Goal: Check status: Check status

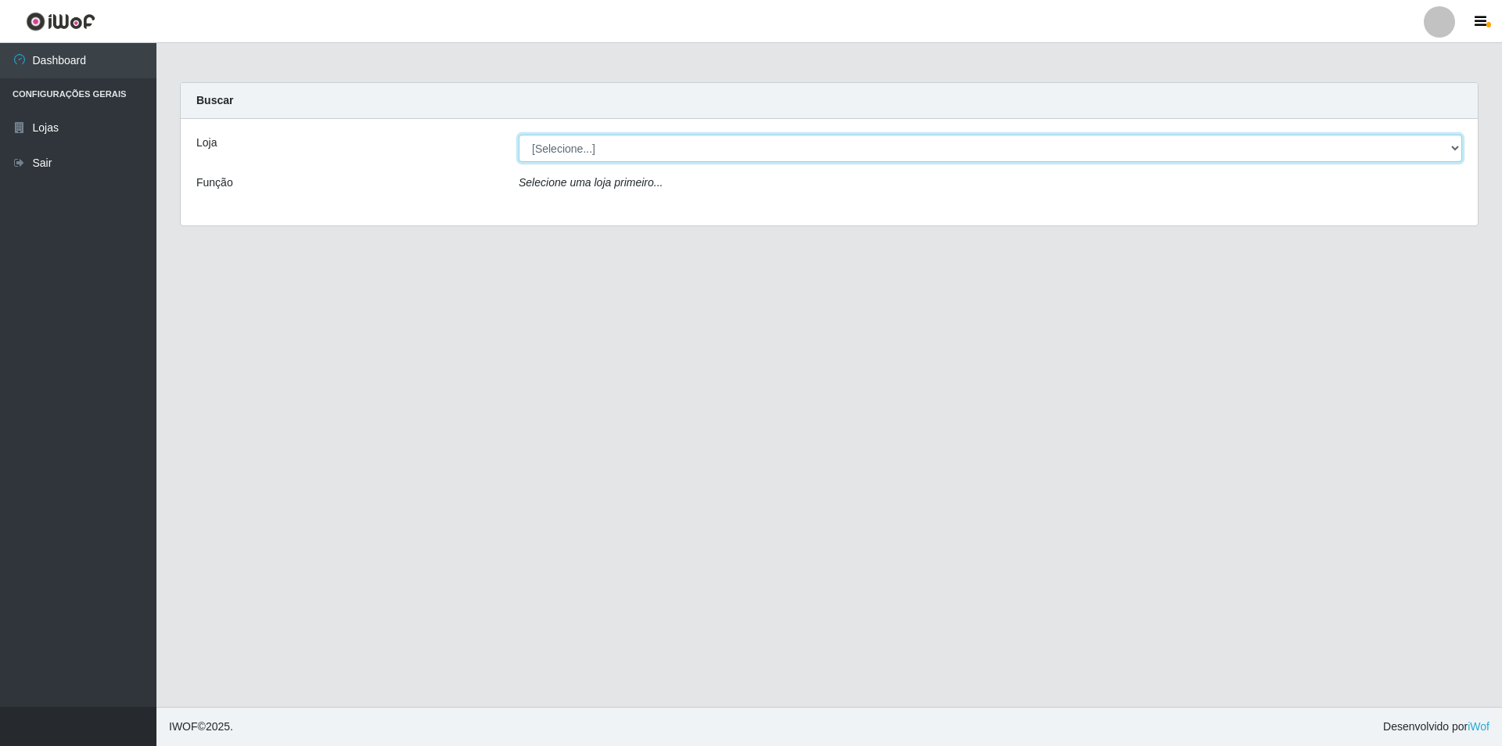
click at [576, 138] on select "[Selecione...] Atacado Vem - [STREET_ADDRESS]" at bounding box center [991, 148] width 944 height 27
select select "461"
click at [519, 135] on select "[Selecione...] Atacado Vem - [STREET_ADDRESS]" at bounding box center [991, 148] width 944 height 27
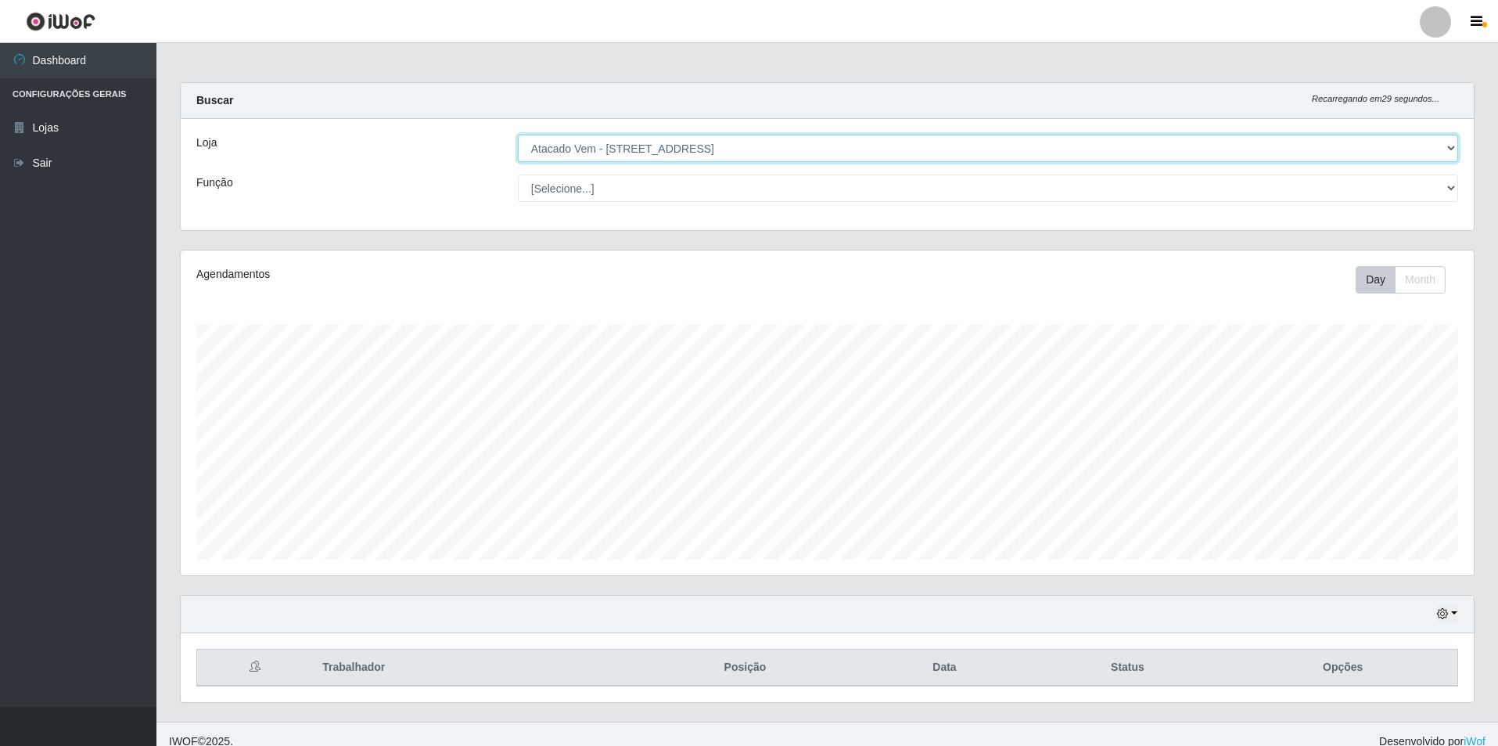
scroll to position [782017, 781049]
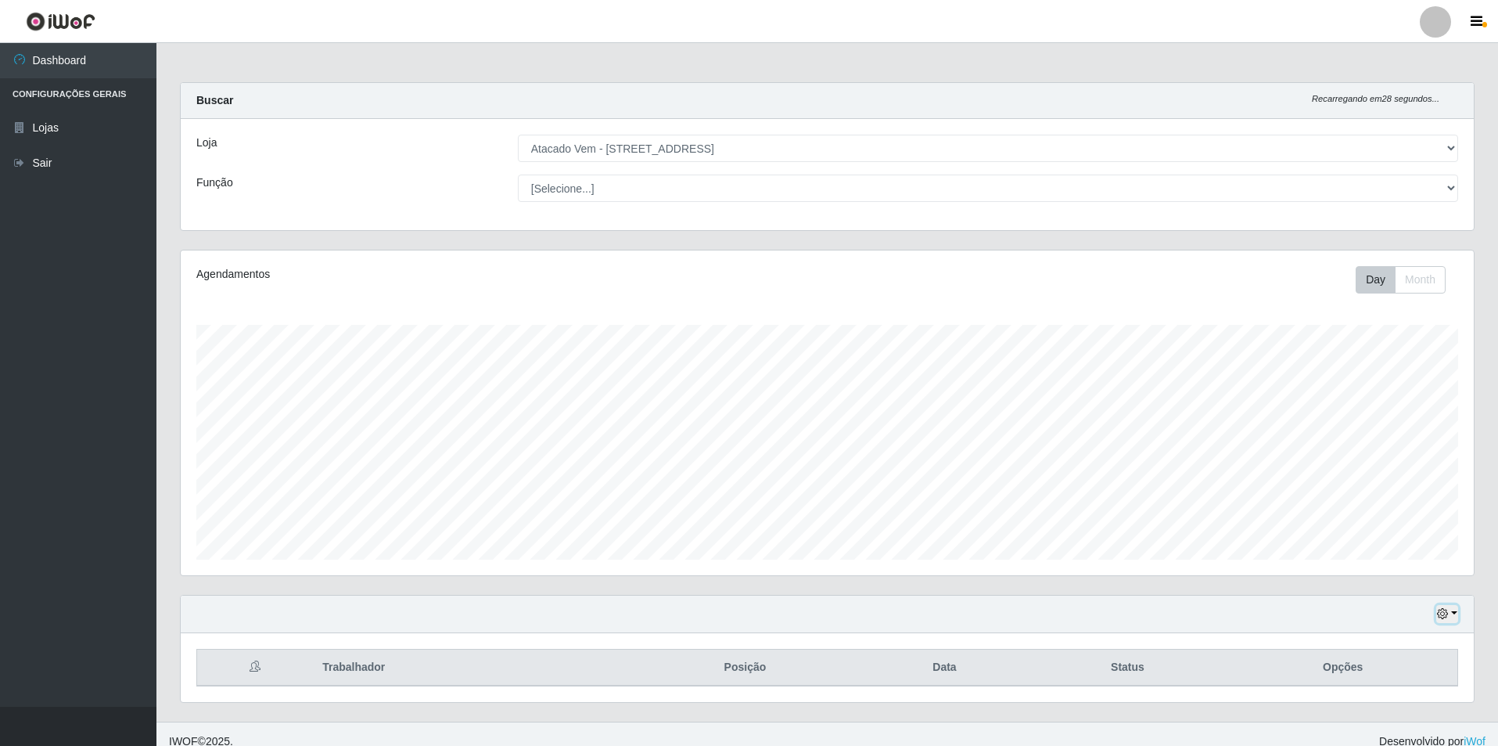
click at [1443, 611] on icon "button" at bounding box center [1442, 613] width 11 height 11
click at [1360, 555] on button "1 Semana" at bounding box center [1396, 555] width 124 height 33
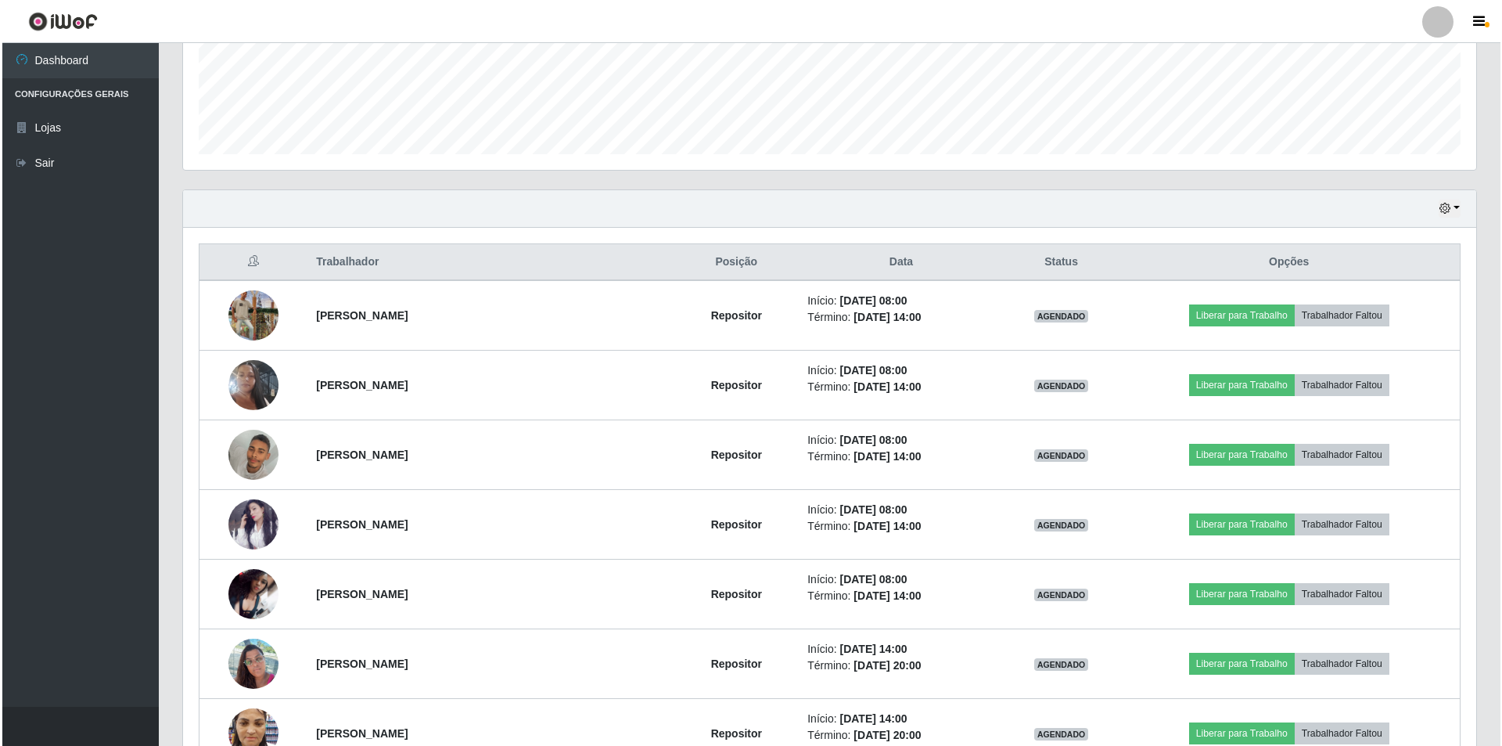
scroll to position [406, 0]
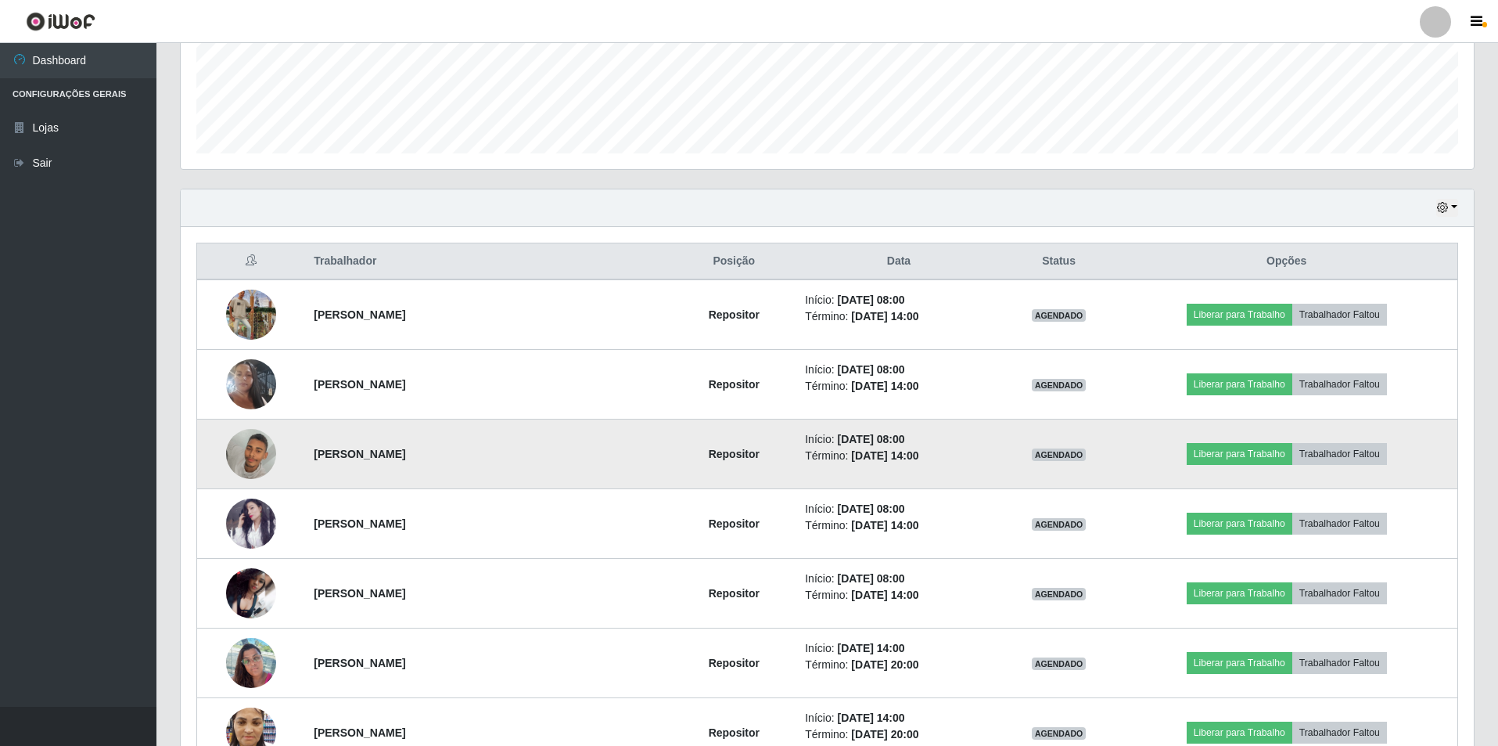
click at [250, 464] on img at bounding box center [251, 453] width 50 height 89
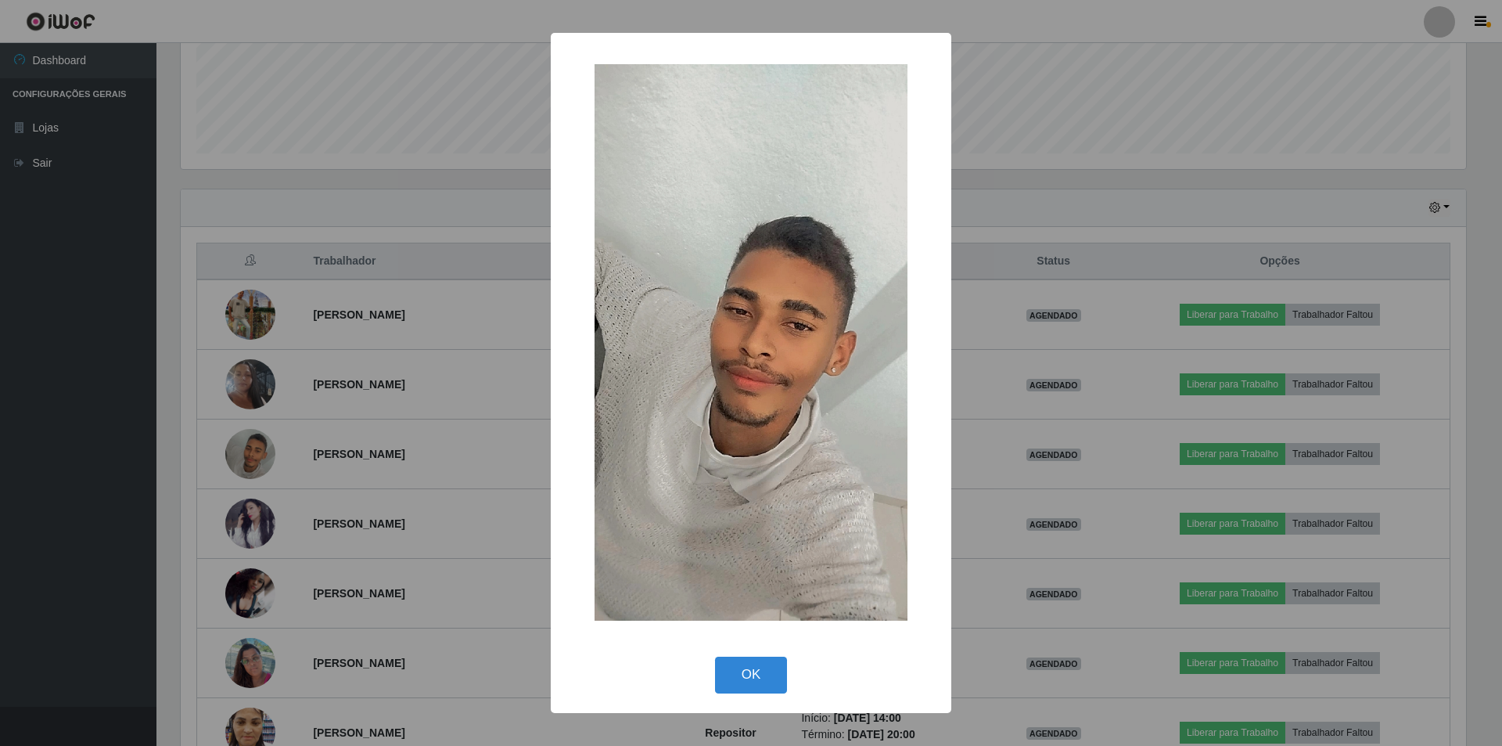
click at [286, 454] on div "× OK Cancel" at bounding box center [751, 373] width 1502 height 746
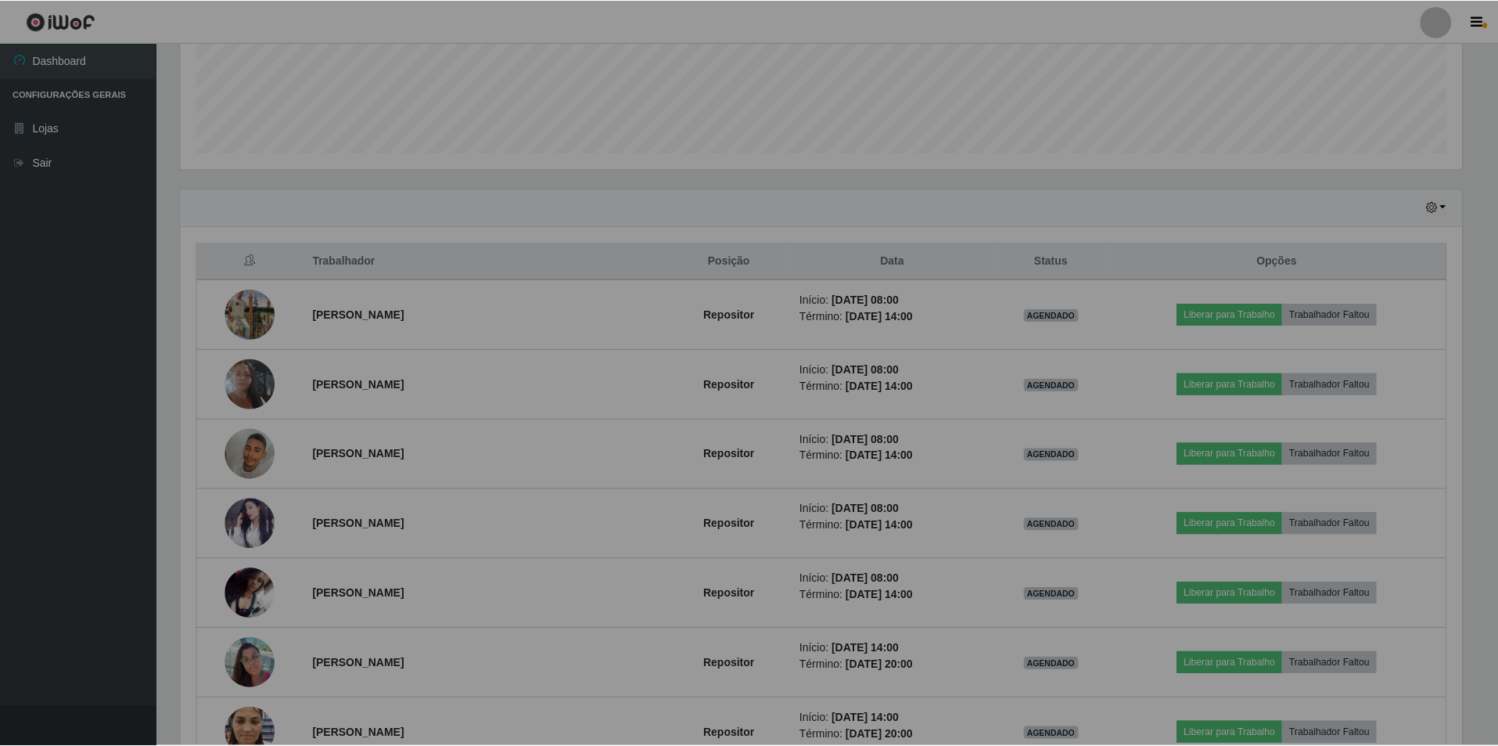
scroll to position [325, 1293]
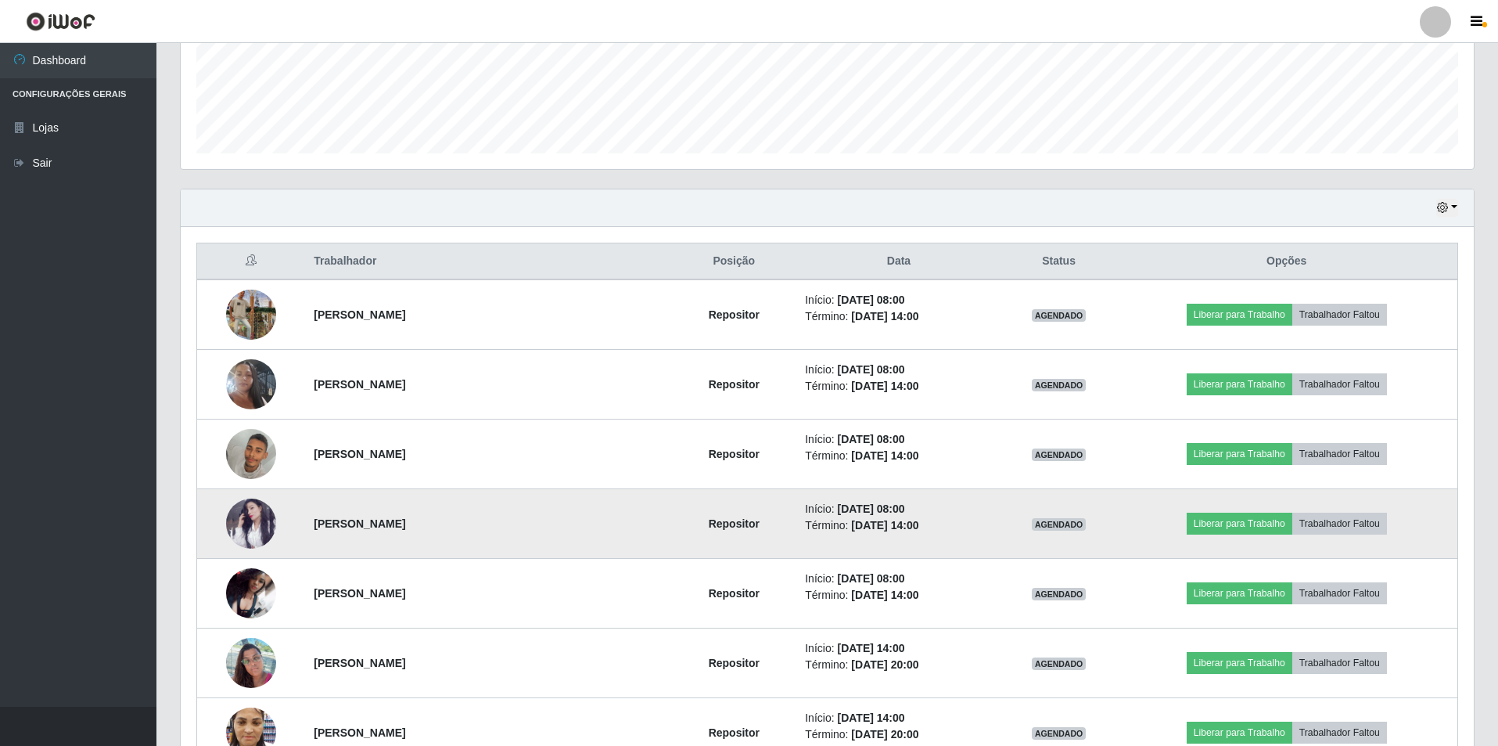
click at [243, 537] on img at bounding box center [251, 523] width 50 height 50
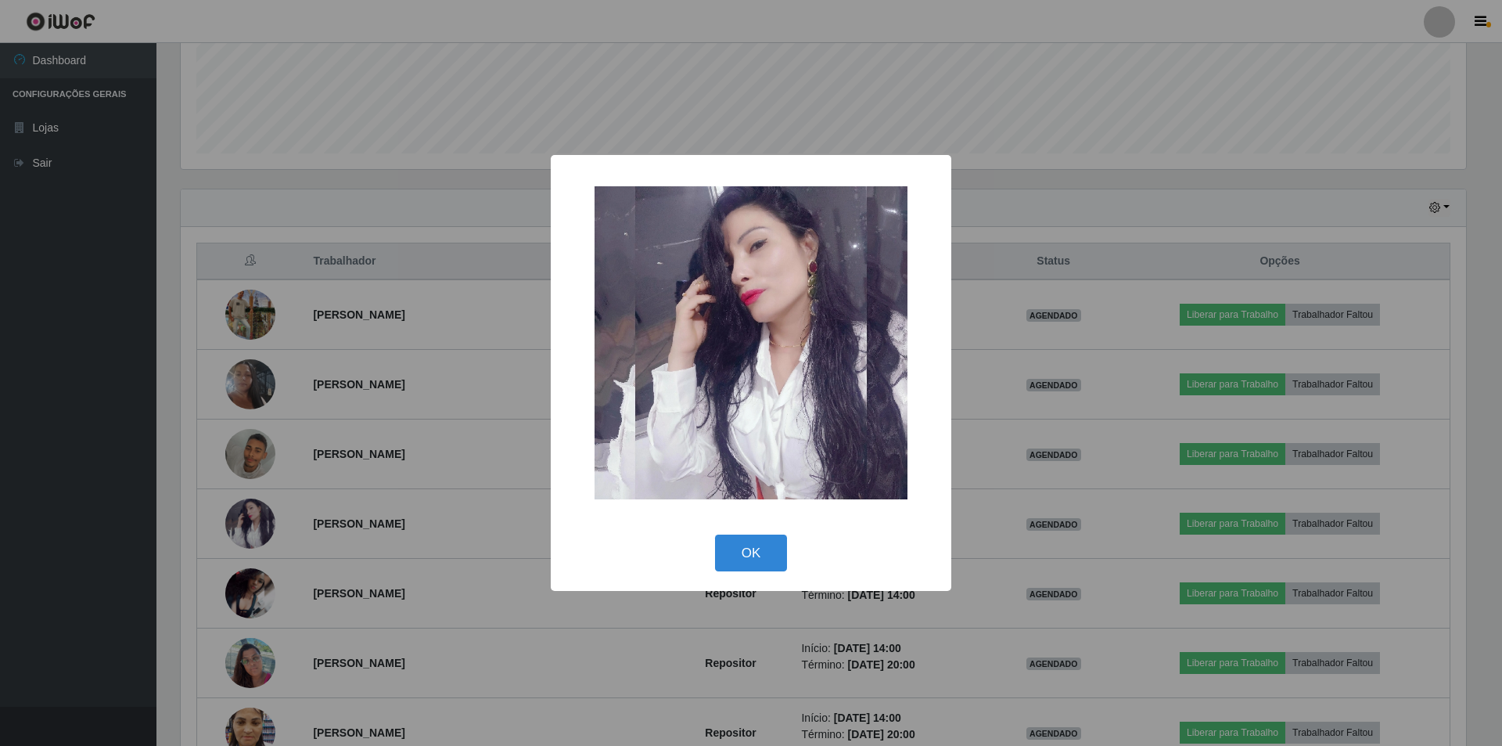
click at [332, 505] on div "× OK Cancel" at bounding box center [751, 373] width 1502 height 746
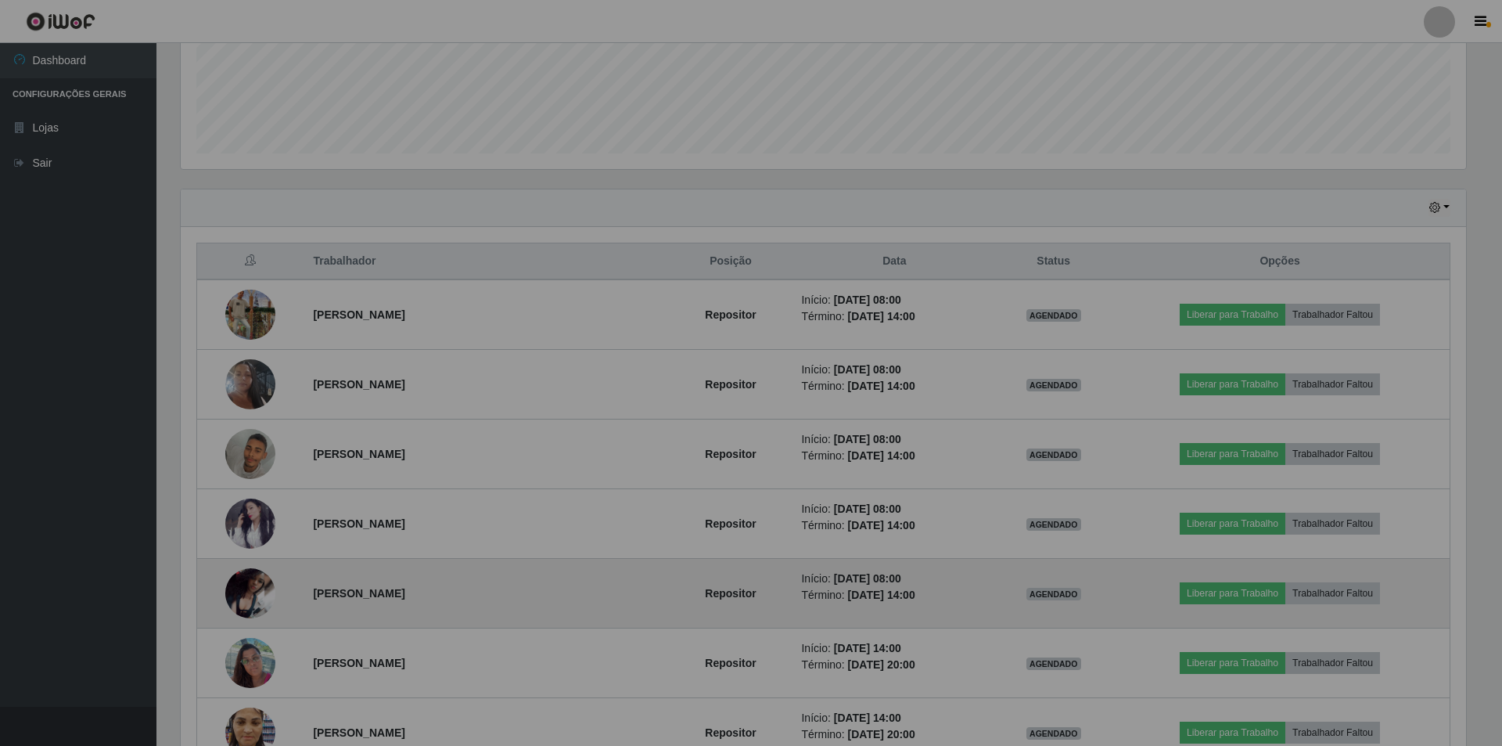
scroll to position [325, 1293]
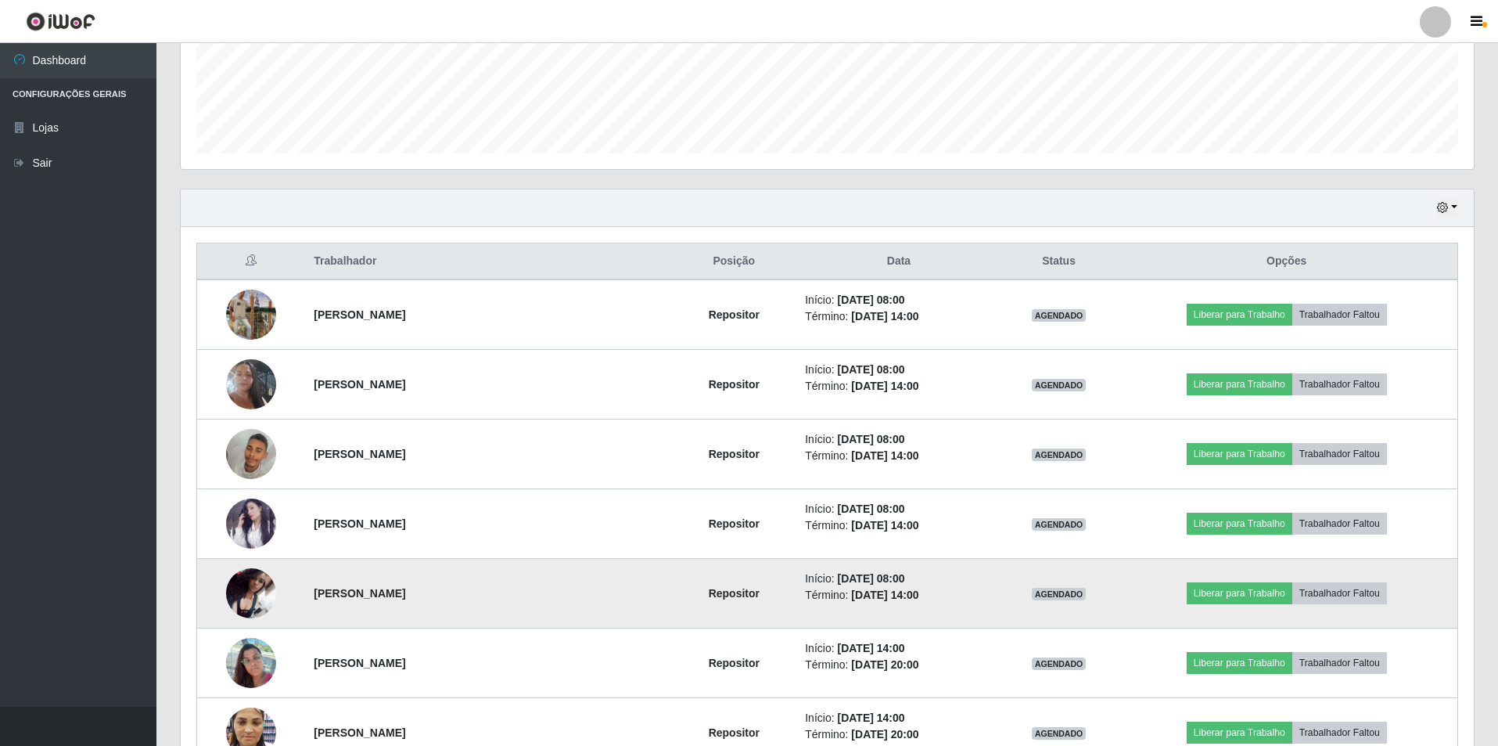
click at [246, 582] on img at bounding box center [251, 593] width 50 height 50
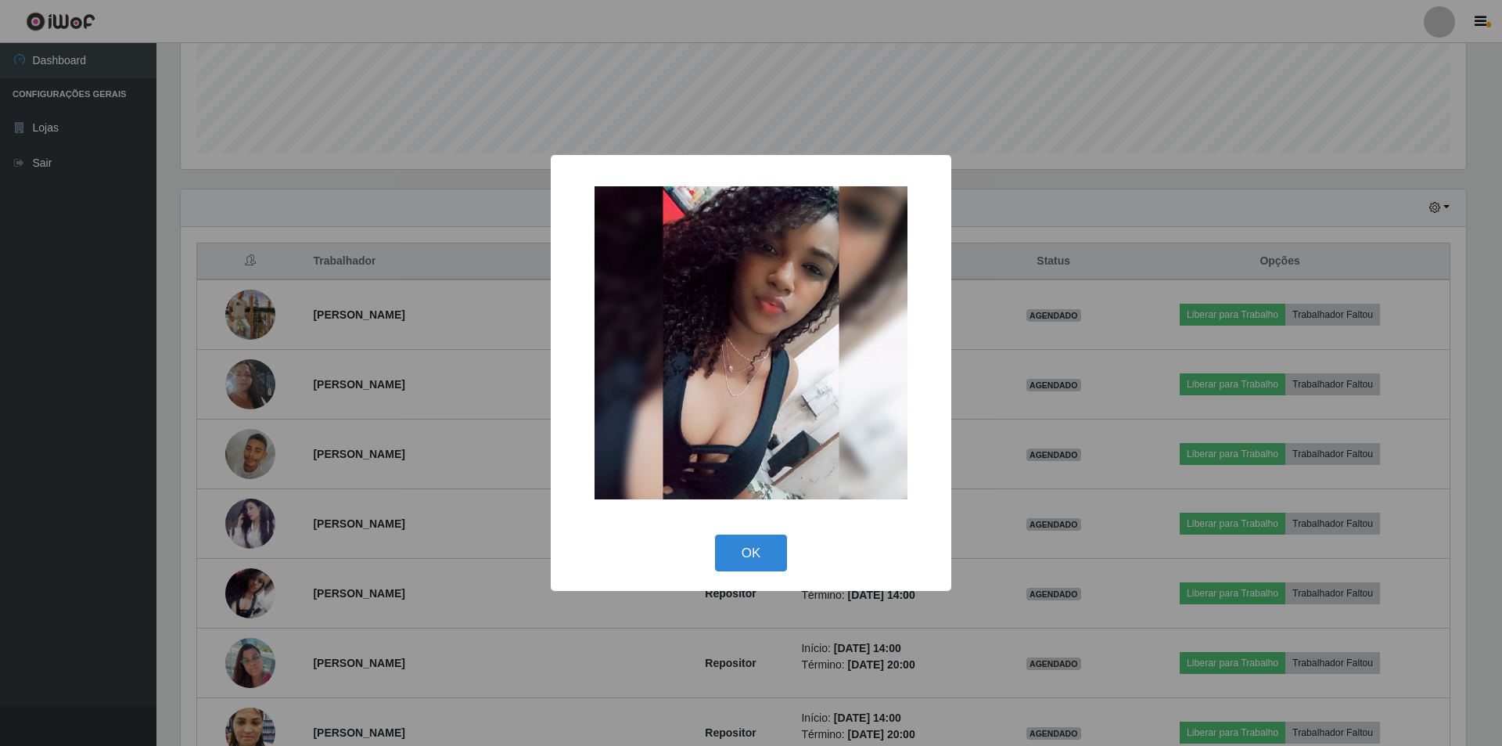
click at [372, 480] on div "× OK Cancel" at bounding box center [751, 373] width 1502 height 746
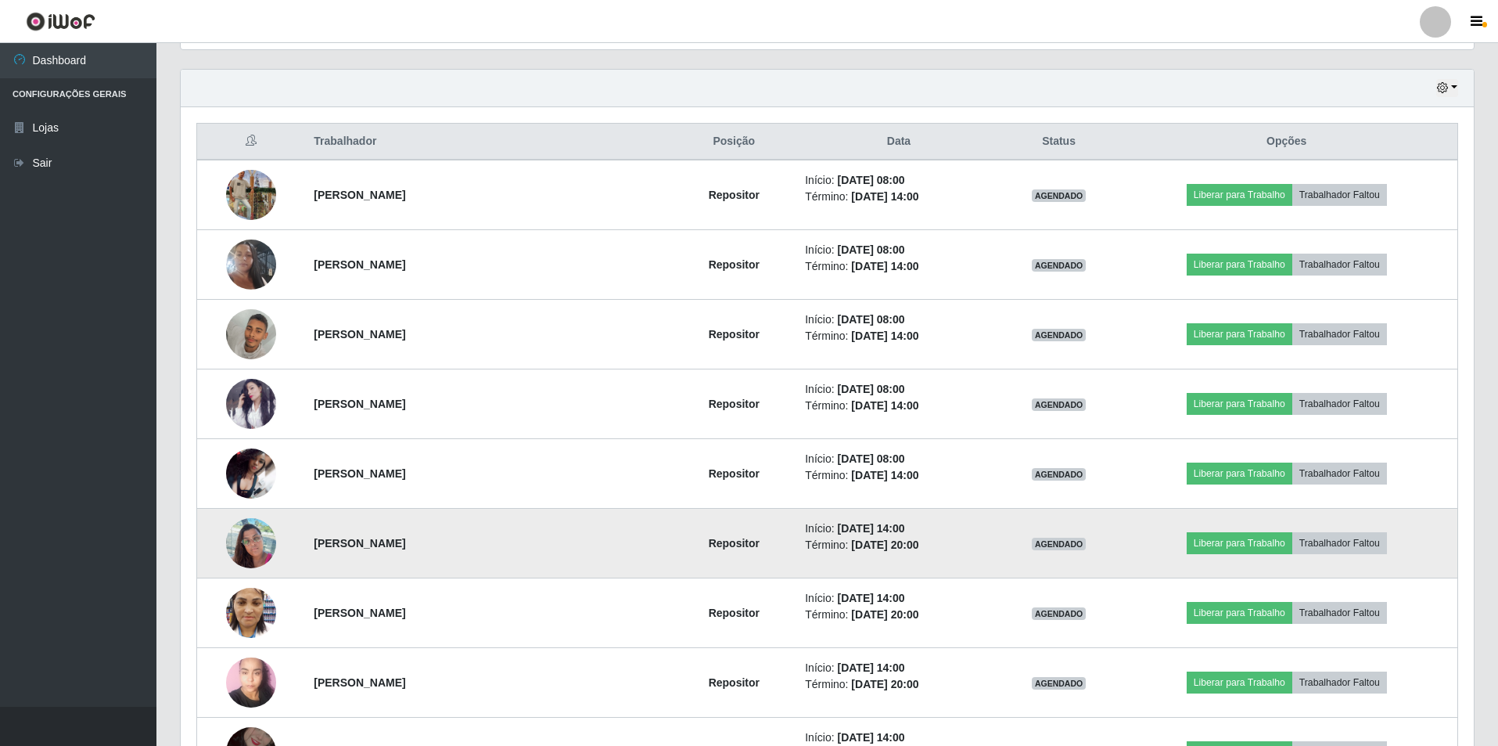
scroll to position [641, 0]
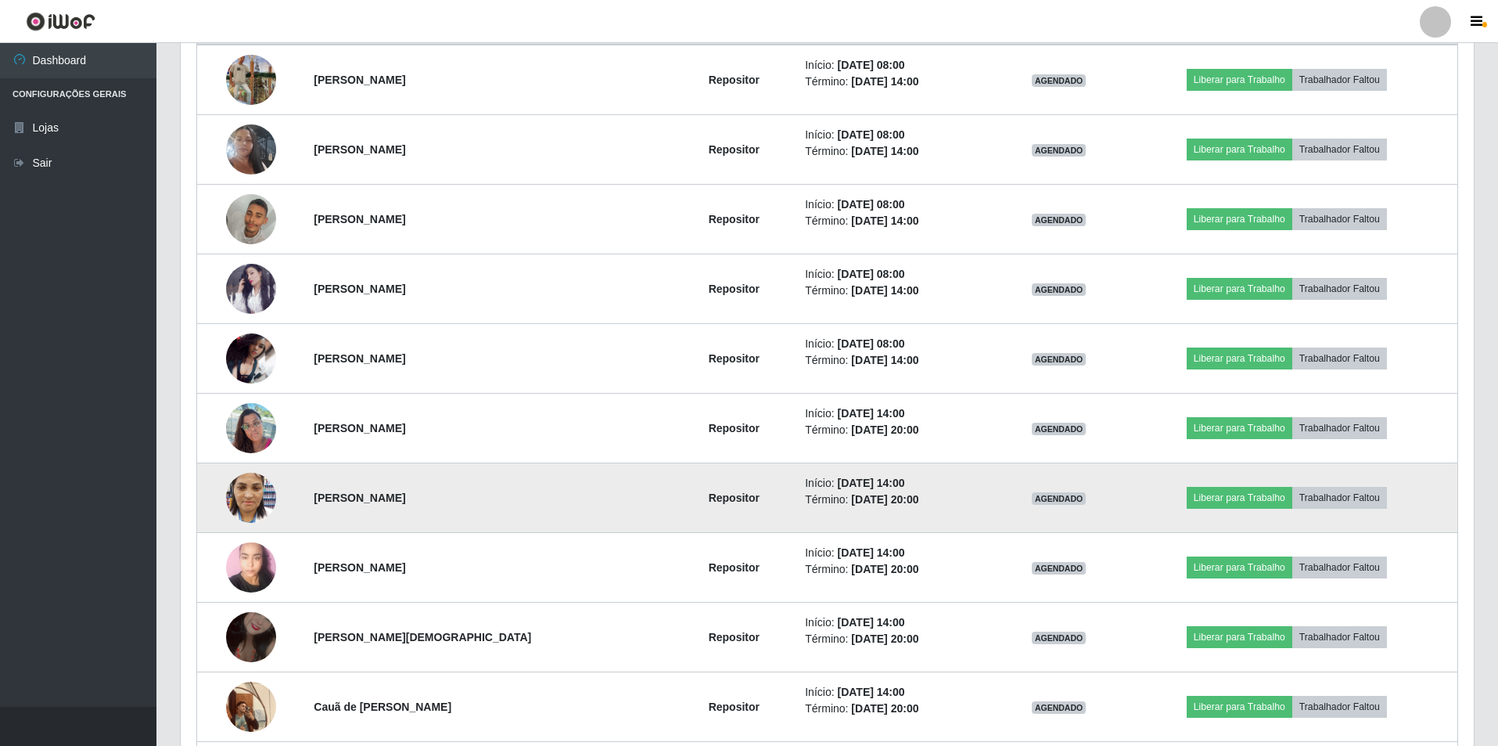
click at [256, 503] on img at bounding box center [251, 497] width 50 height 66
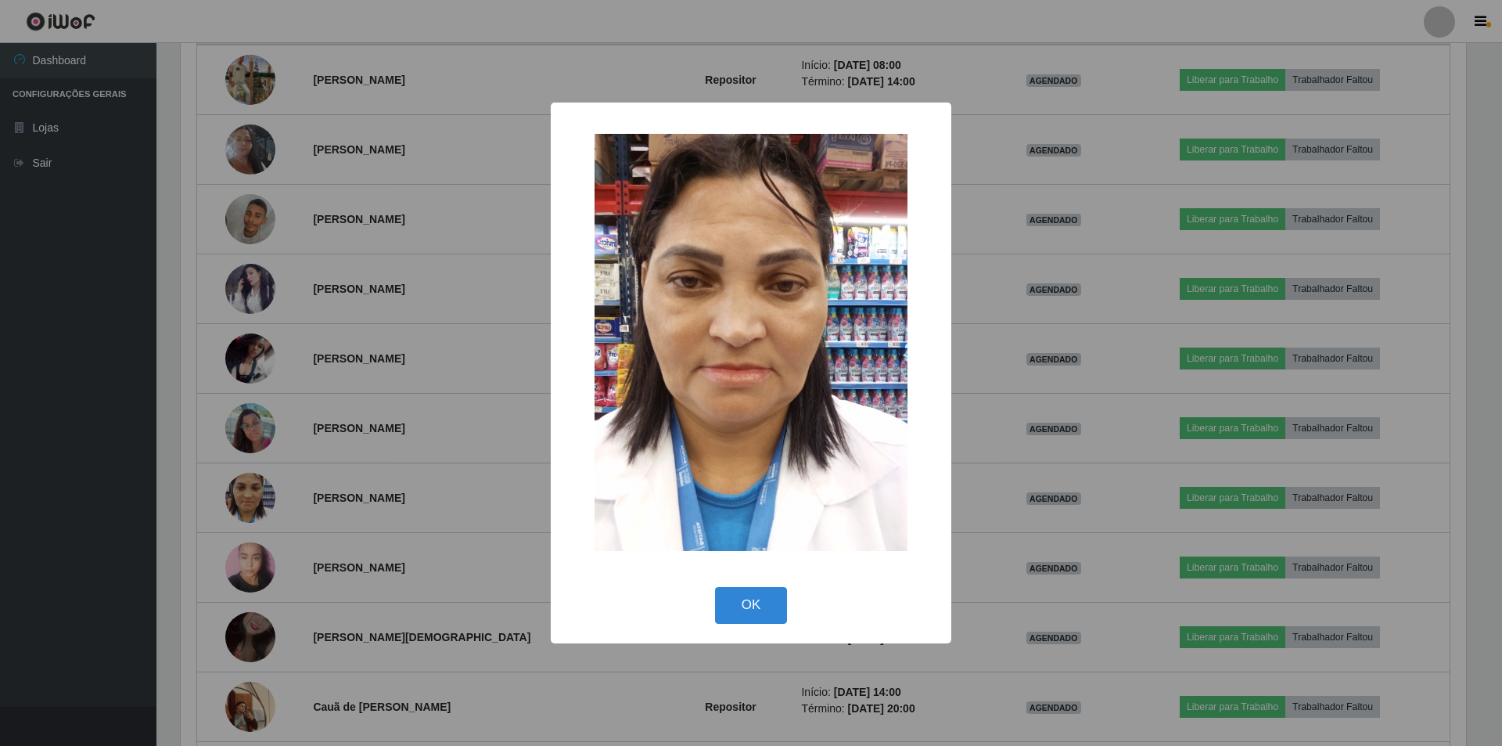
click at [330, 451] on div "× OK Cancel" at bounding box center [751, 373] width 1502 height 746
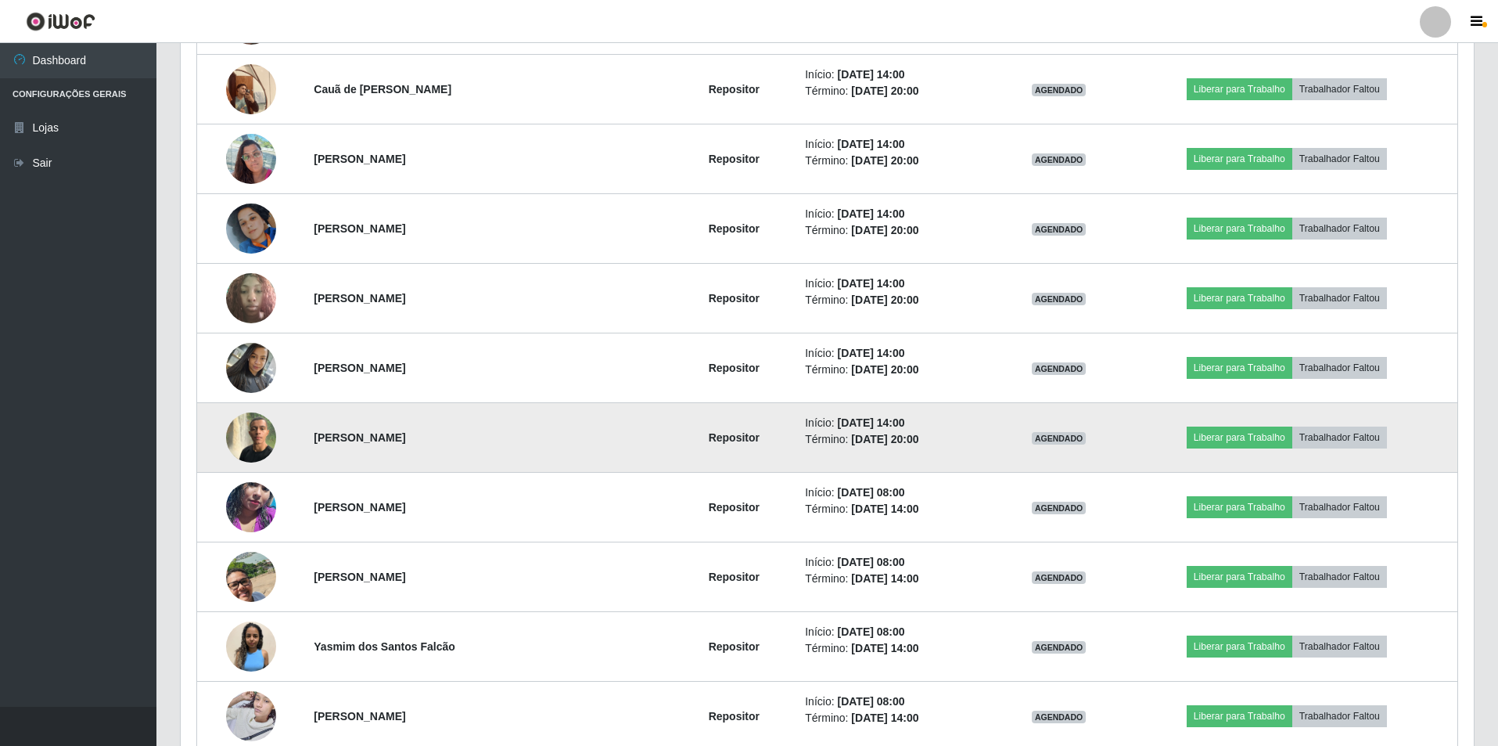
scroll to position [1267, 0]
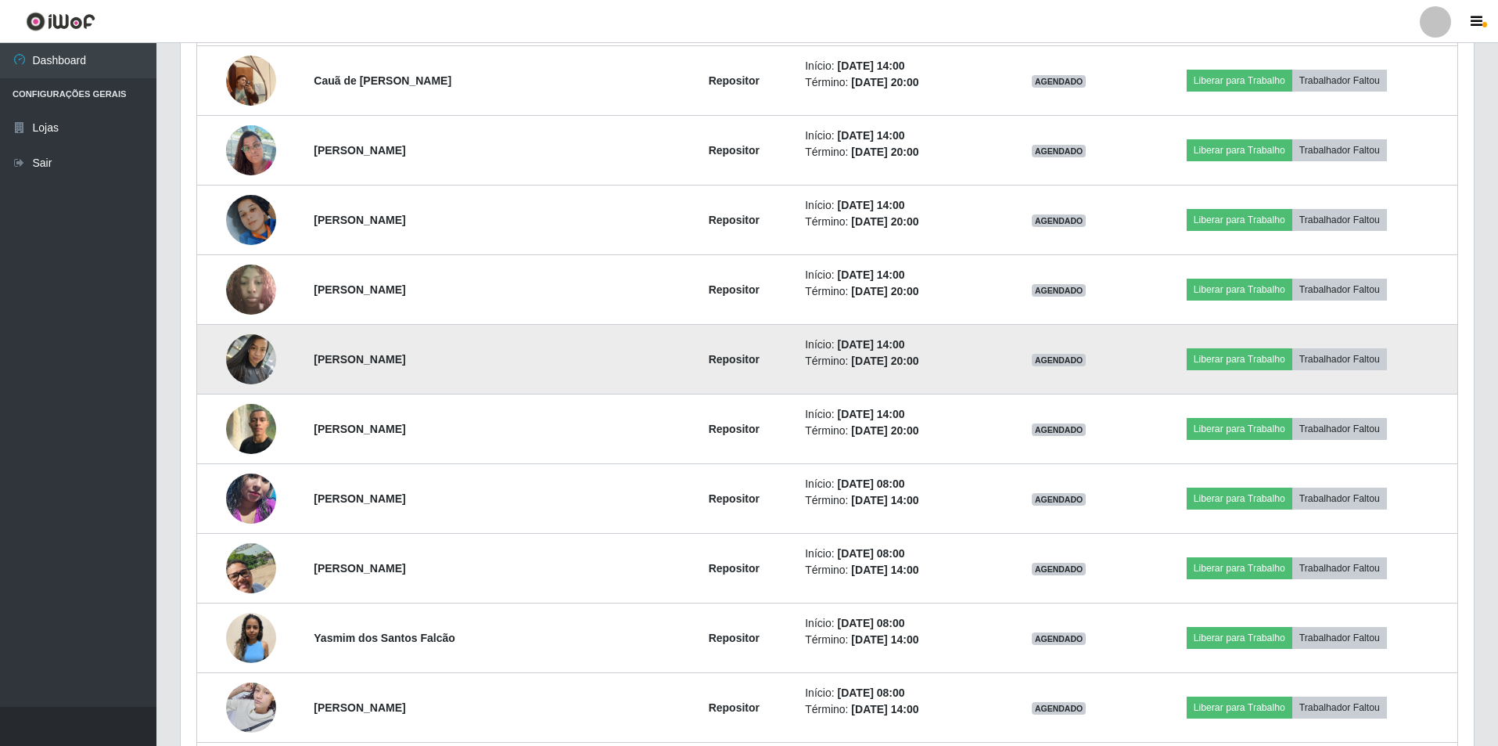
click at [259, 362] on img at bounding box center [251, 358] width 50 height 66
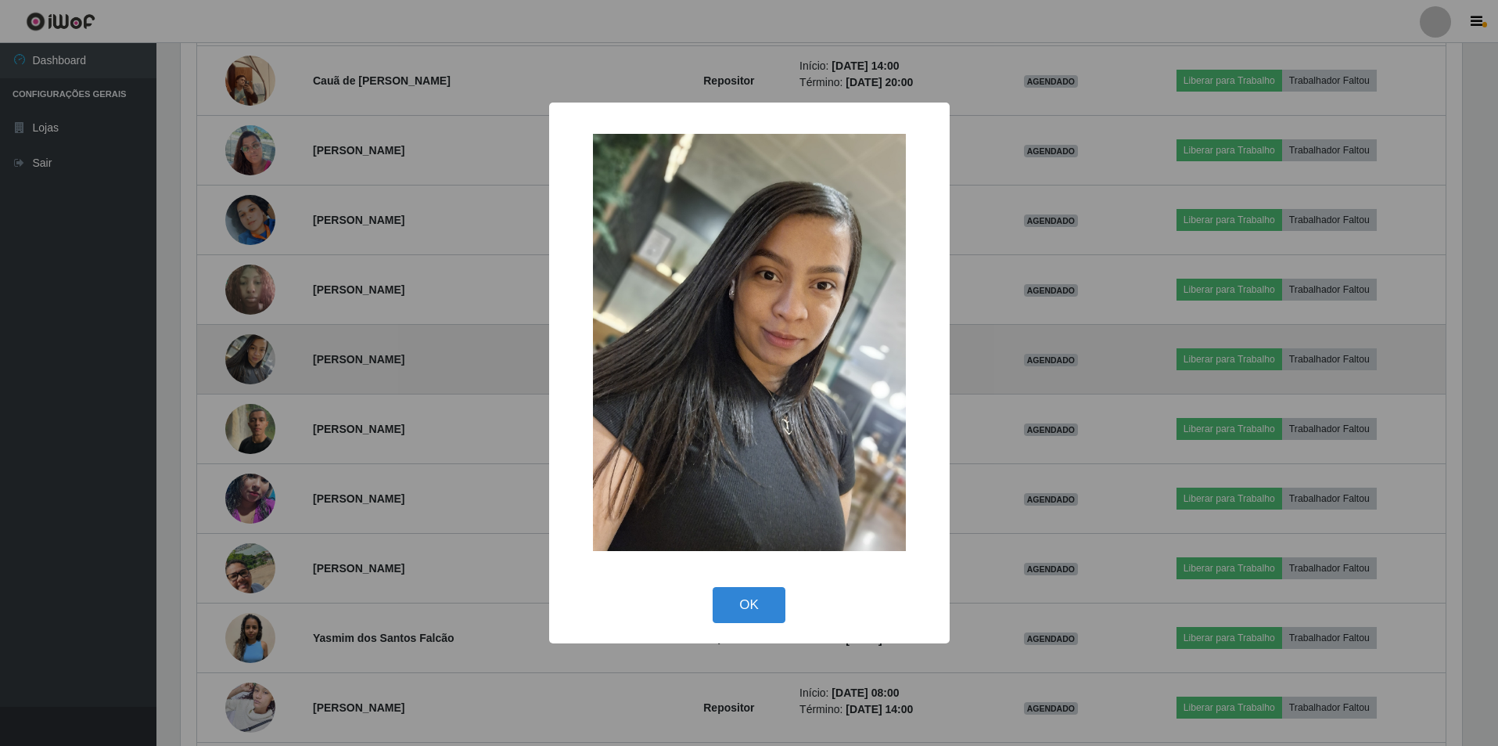
scroll to position [325, 1285]
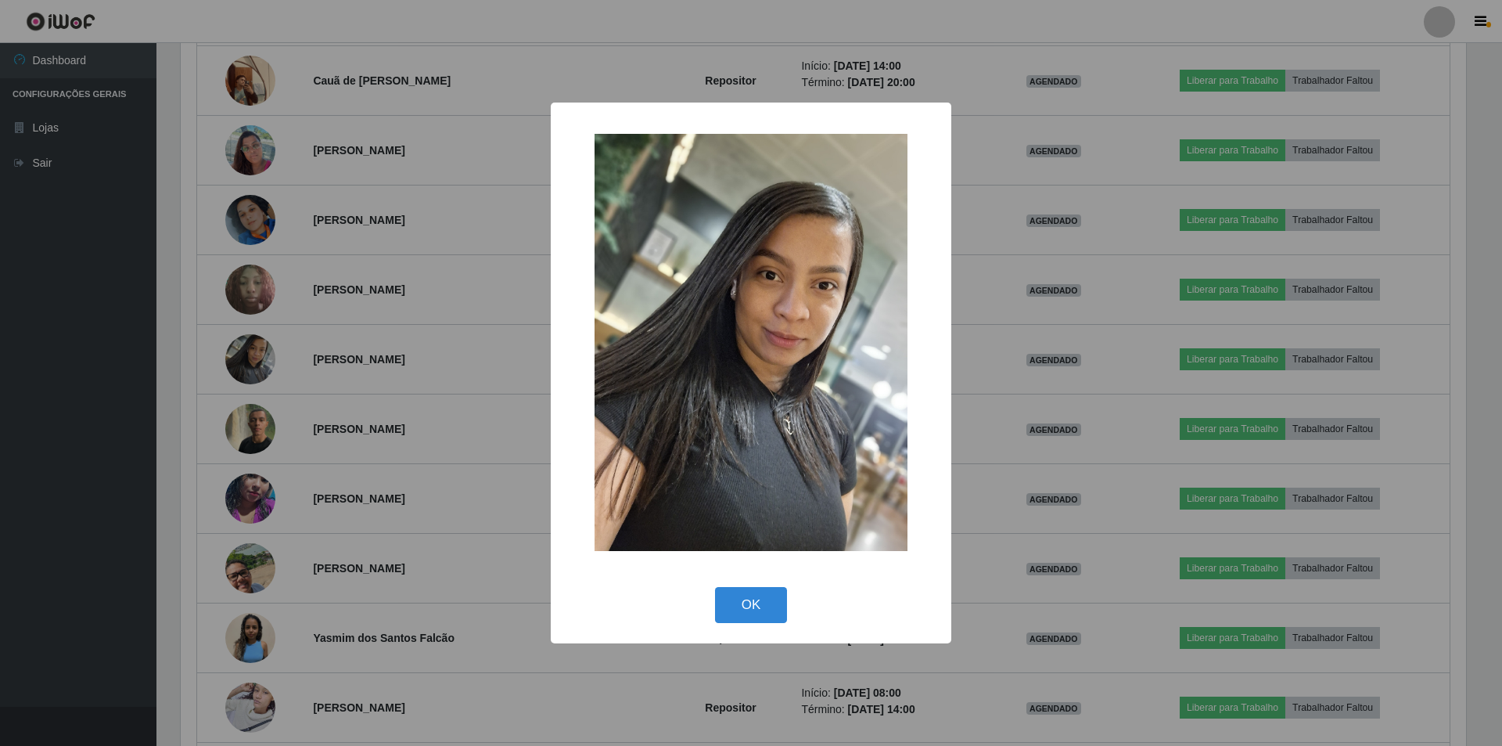
click at [354, 294] on div "× OK Cancel" at bounding box center [751, 373] width 1502 height 746
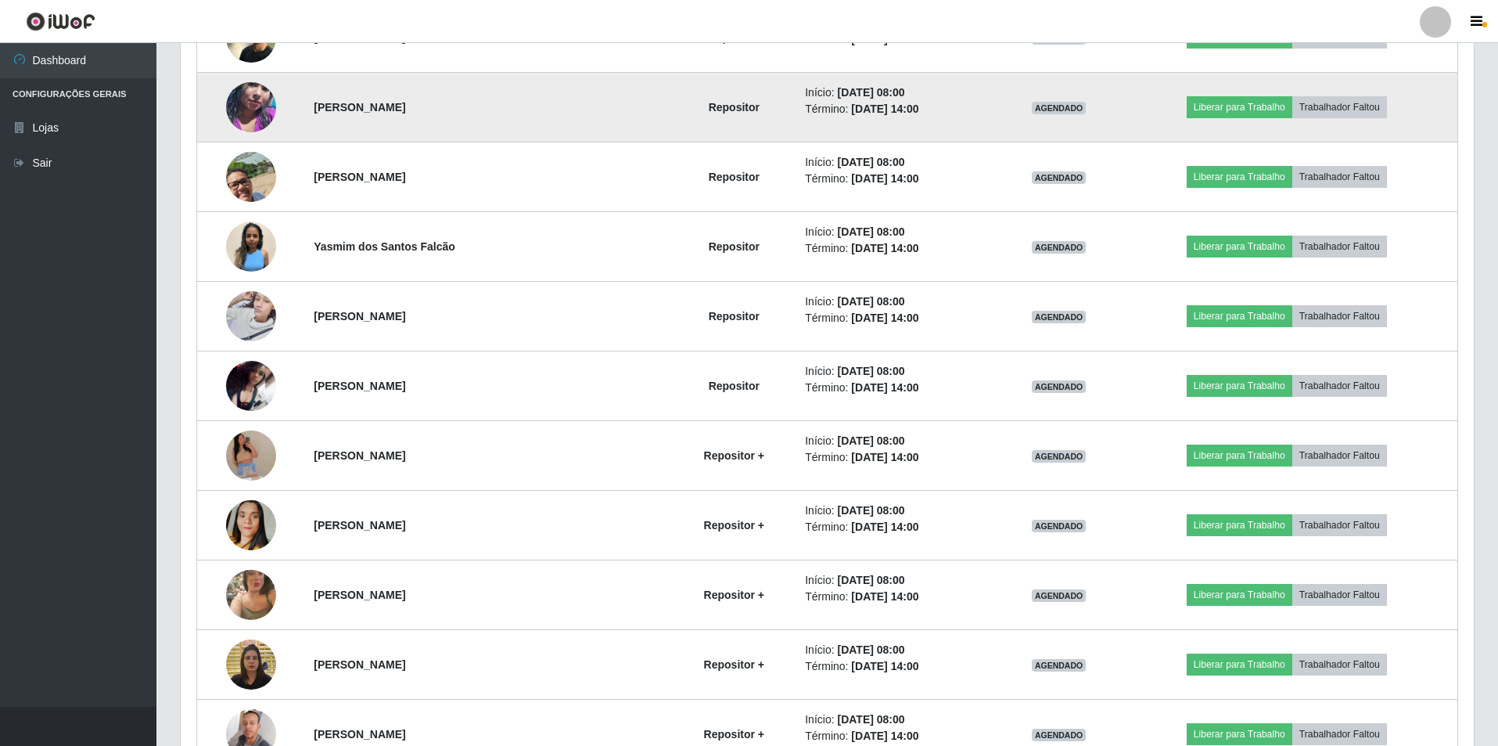
scroll to position [0, 0]
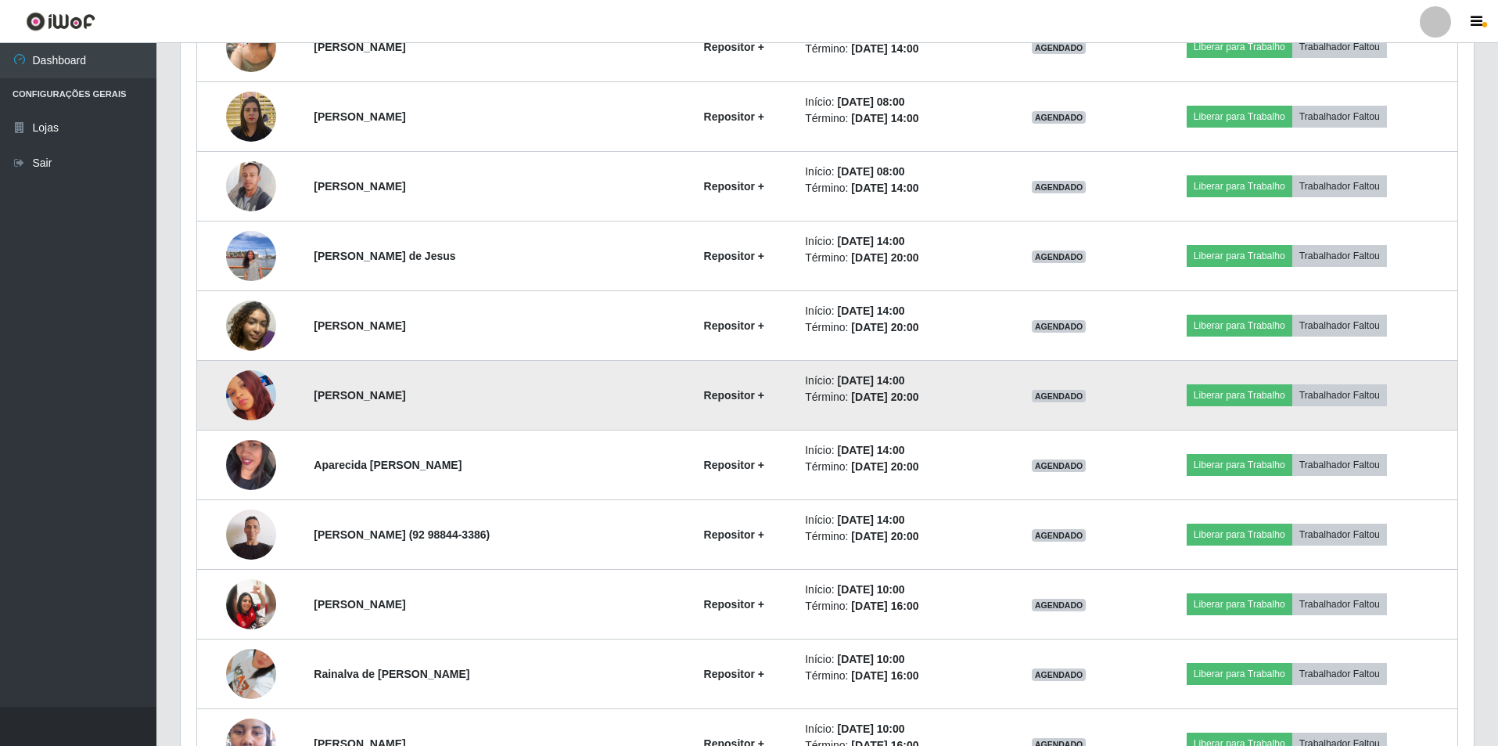
click at [239, 383] on img at bounding box center [251, 395] width 50 height 50
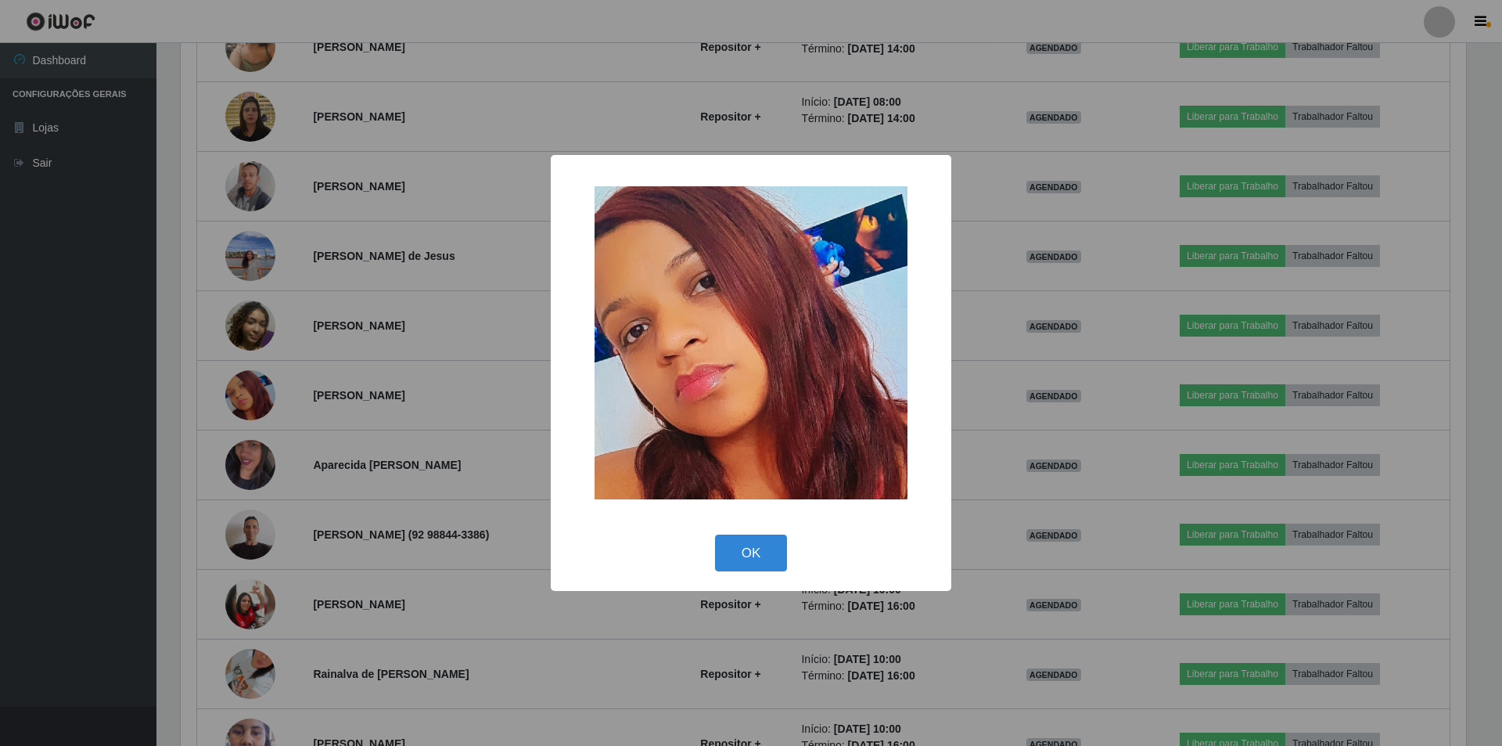
click at [299, 361] on div "× OK Cancel" at bounding box center [751, 373] width 1502 height 746
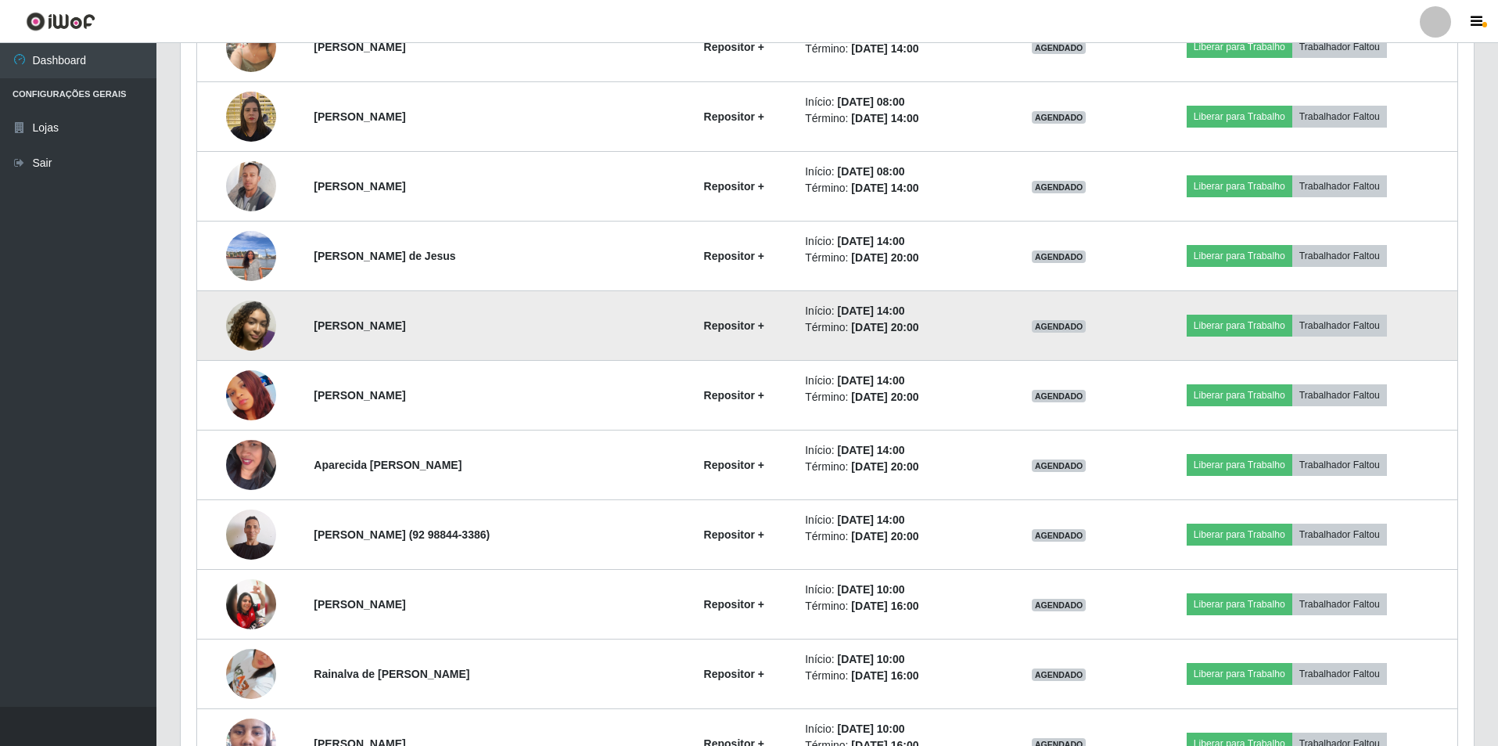
click at [250, 323] on img at bounding box center [251, 325] width 50 height 50
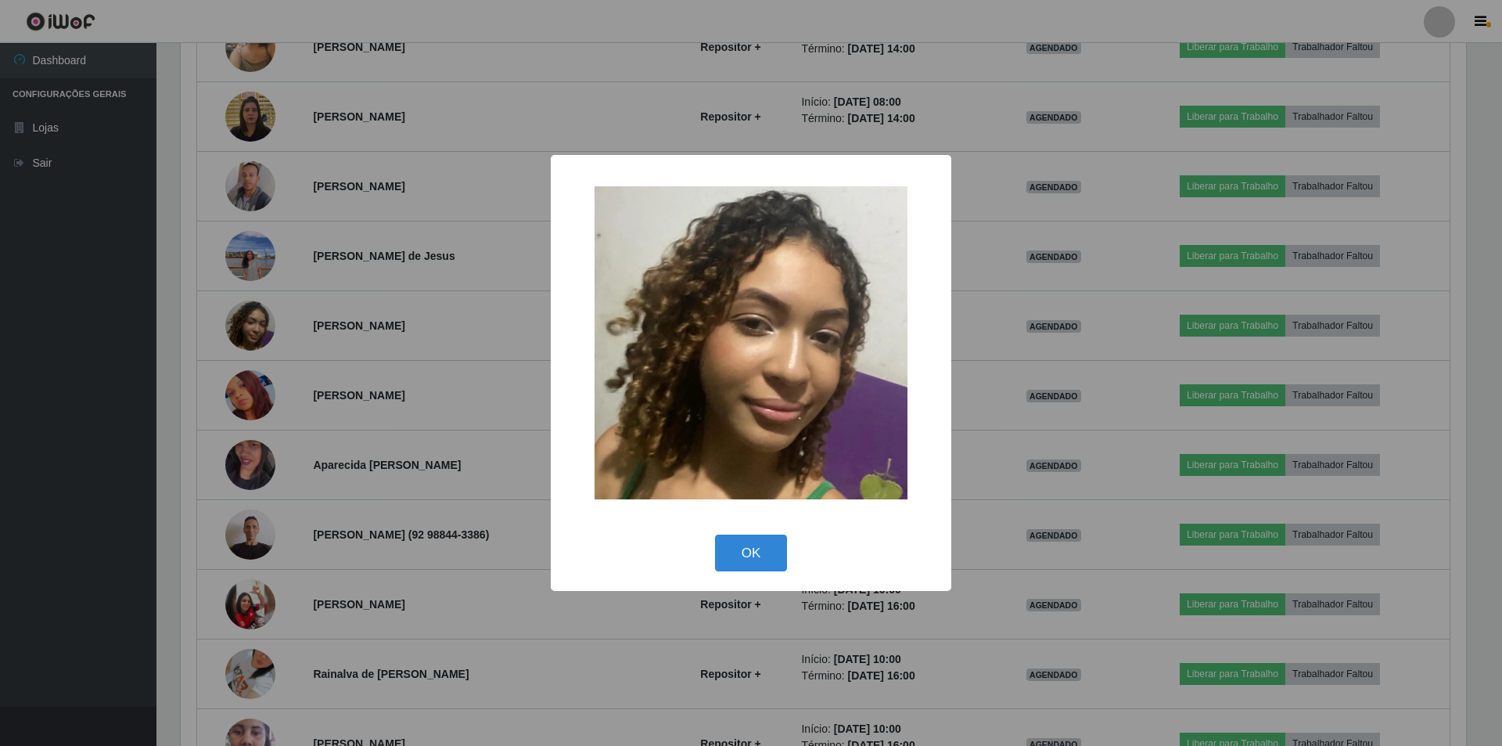
click at [301, 297] on div "× OK Cancel" at bounding box center [751, 373] width 1502 height 746
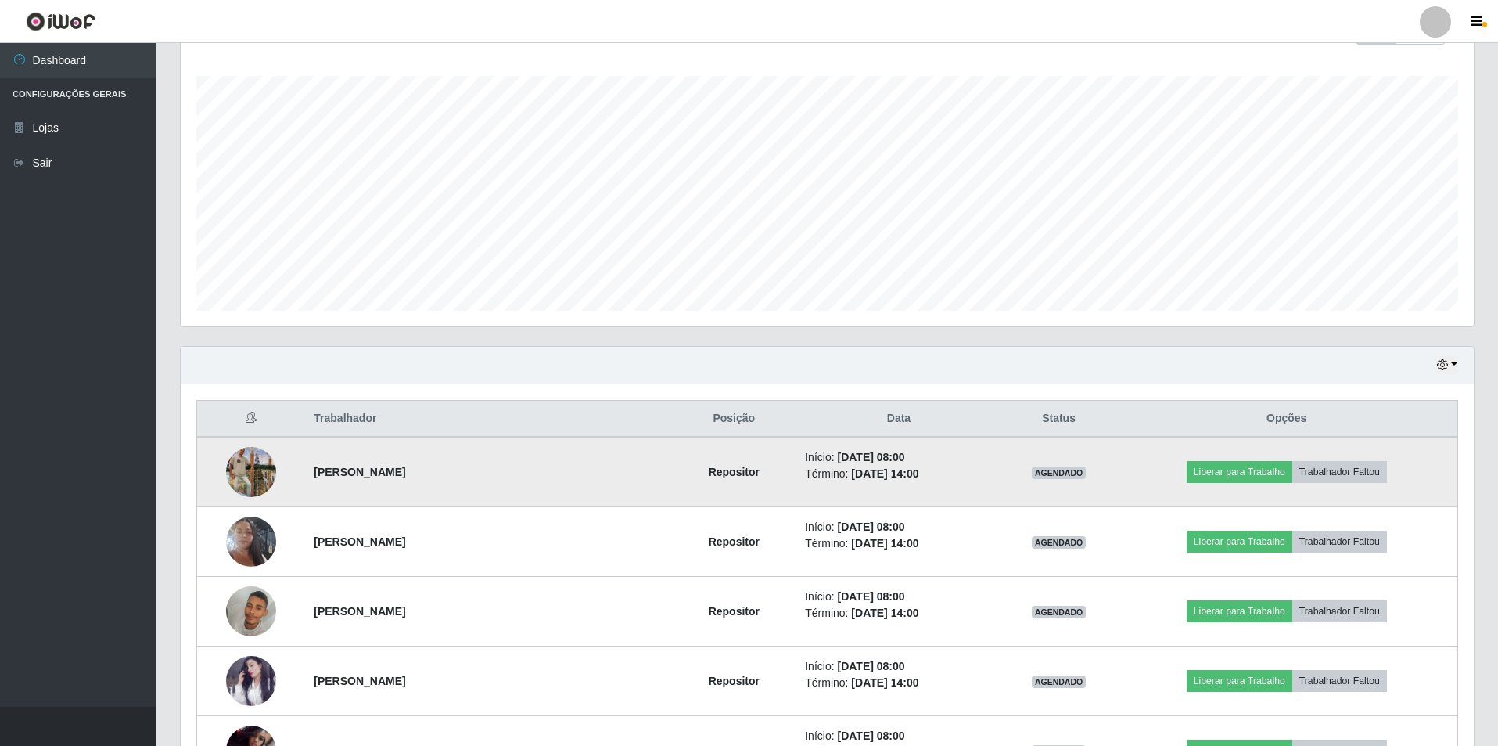
scroll to position [167, 0]
